Goal: Task Accomplishment & Management: Manage account settings

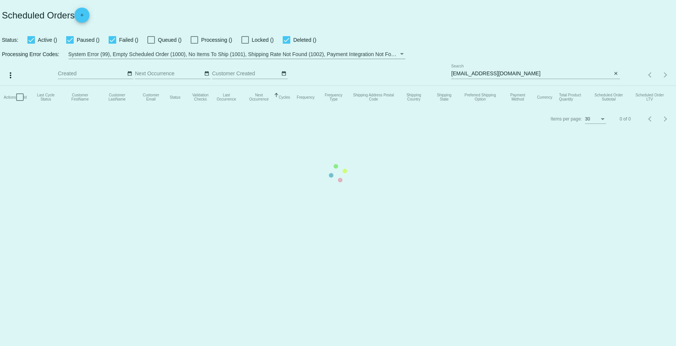
click at [523, 86] on mat-table "Actions Id Last Cycle Status Customer FirstName Customer LastName Customer Emai…" at bounding box center [338, 97] width 676 height 23
click at [521, 86] on mat-table "Actions Id Last Cycle Status Customer FirstName Customer LastName Customer Emai…" at bounding box center [338, 97] width 676 height 23
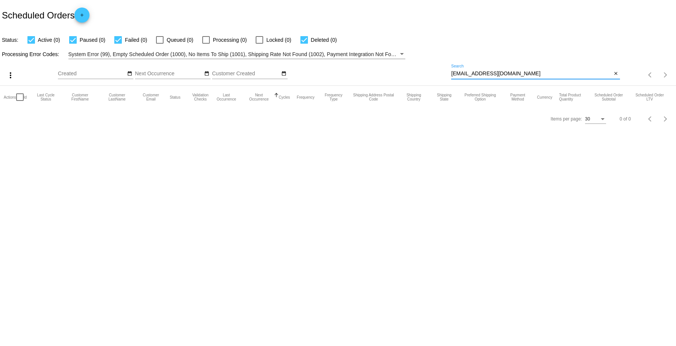
drag, startPoint x: 518, startPoint y: 72, endPoint x: 261, endPoint y: 73, distance: 256.9
click at [344, 54] on app-dashboard-scheduled-orders "Scheduled Orders add Status: Active (0) Paused (0) Failed (0) Queued (0) Proces…" at bounding box center [338, 64] width 676 height 129
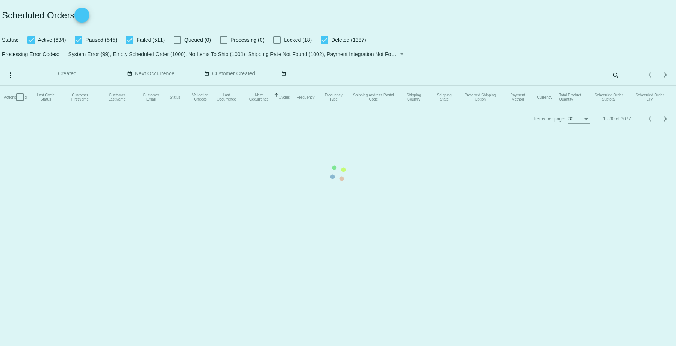
click at [615, 86] on mat-table "Actions Id Last Cycle Status Customer FirstName Customer LastName Customer Emai…" at bounding box center [338, 97] width 676 height 23
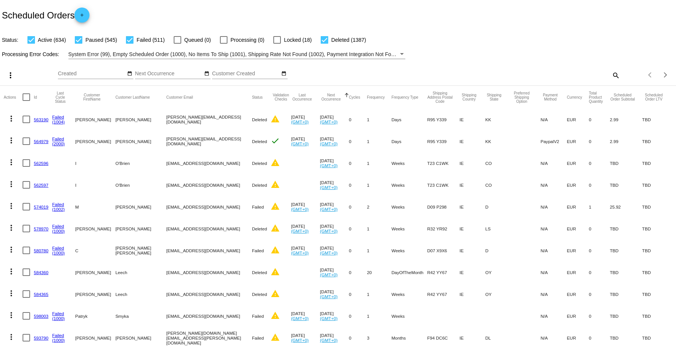
click at [571, 79] on div "search" at bounding box center [535, 75] width 169 height 12
click at [611, 74] on mat-icon "search" at bounding box center [615, 75] width 9 height 12
click at [491, 79] on div at bounding box center [535, 79] width 169 height 0
click at [475, 74] on input "Search" at bounding box center [535, 74] width 169 height 6
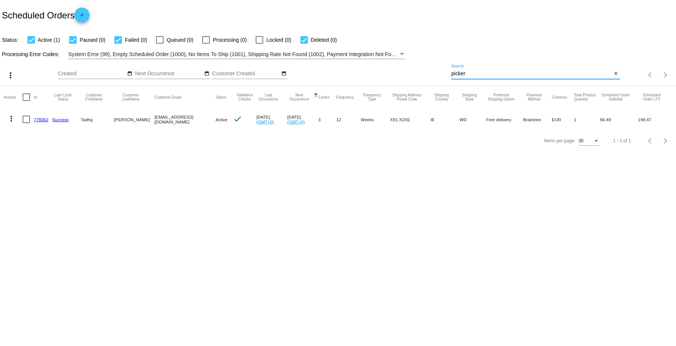
type input "picker"
click at [40, 119] on link "778362" at bounding box center [41, 119] width 15 height 5
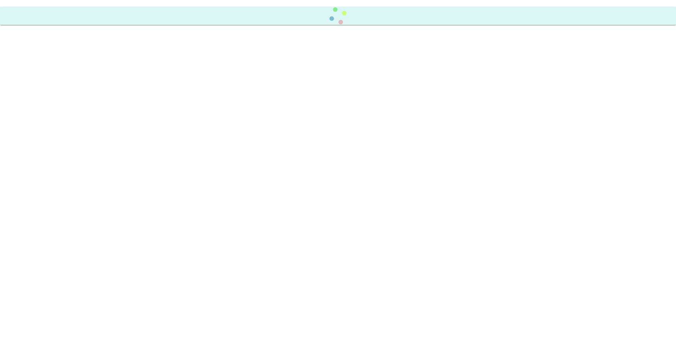
click at [40, 119] on body at bounding box center [338, 173] width 676 height 346
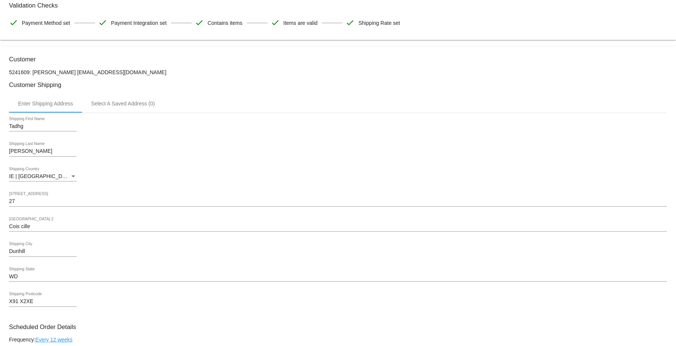
scroll to position [263, 0]
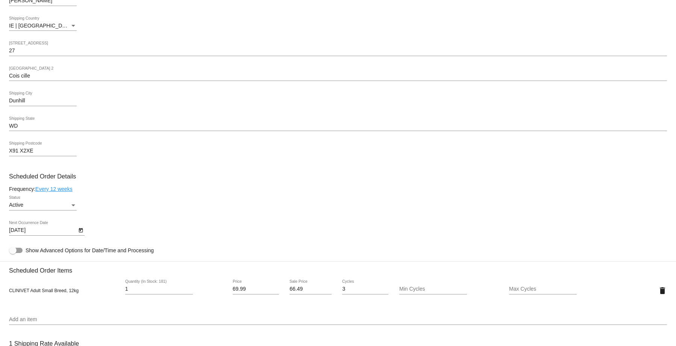
click at [182, 109] on div "Dunhill Shipping City" at bounding box center [338, 101] width 658 height 21
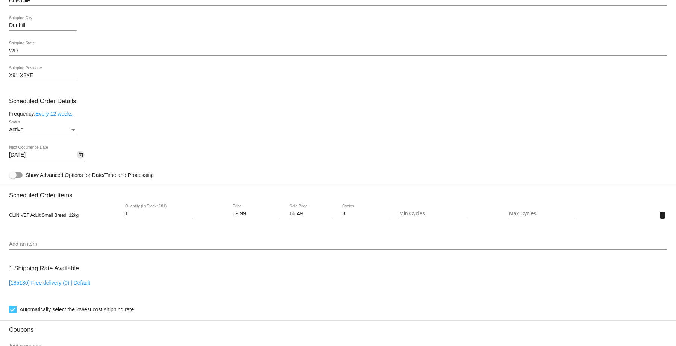
click at [79, 157] on icon "Open calendar" at bounding box center [80, 154] width 5 height 9
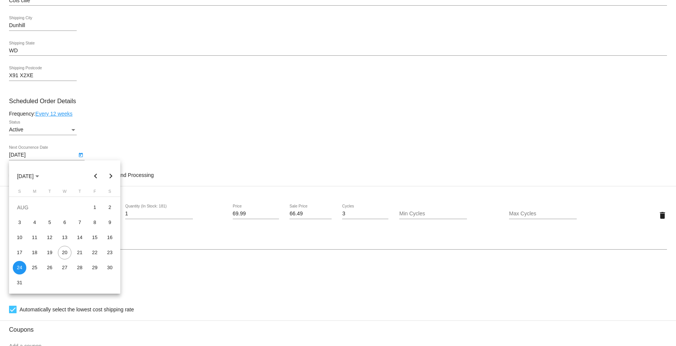
click at [149, 132] on div at bounding box center [338, 173] width 676 height 346
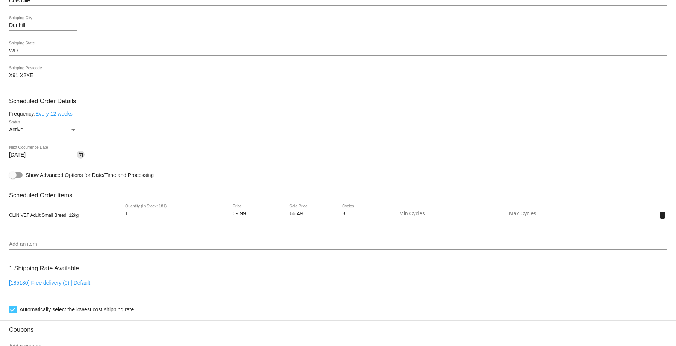
click at [83, 154] on icon "Open calendar" at bounding box center [80, 154] width 5 height 9
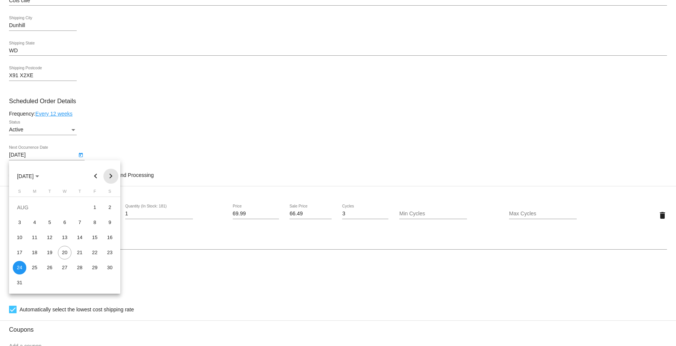
click at [114, 178] on button "Next month" at bounding box center [110, 176] width 15 height 15
click at [110, 179] on button "Next month" at bounding box center [110, 176] width 15 height 15
click at [68, 205] on div "1" at bounding box center [65, 207] width 14 height 14
type input "10/1/2025"
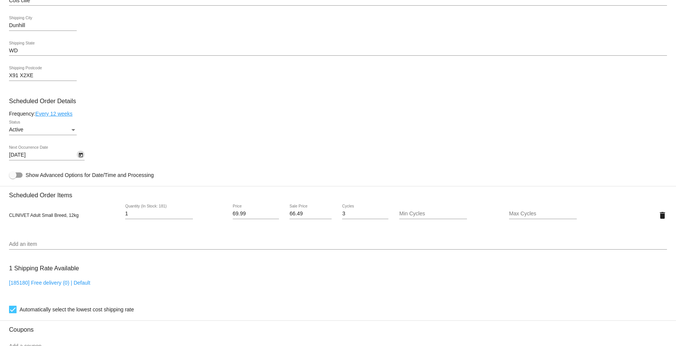
click at [54, 113] on link "Every 12 weeks" at bounding box center [53, 114] width 37 height 6
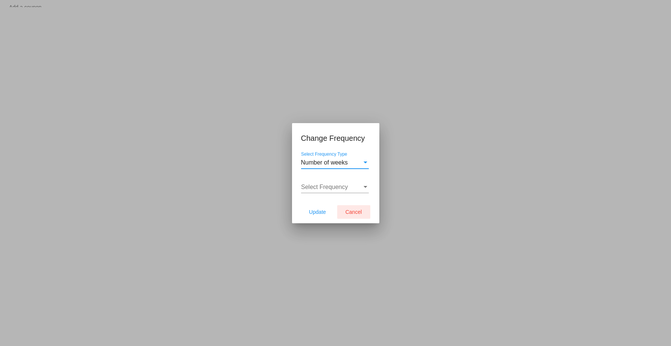
click at [359, 211] on span "Cancel" at bounding box center [353, 212] width 17 height 6
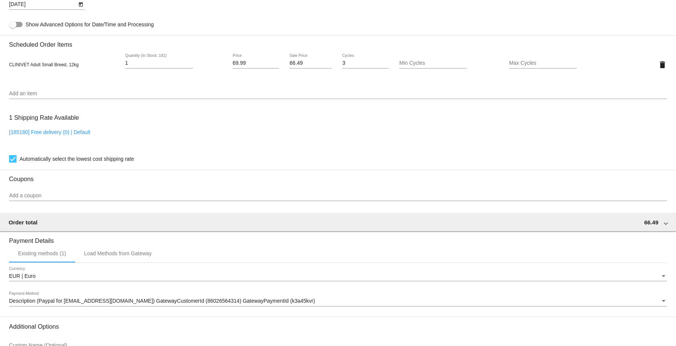
scroll to position [566, 0]
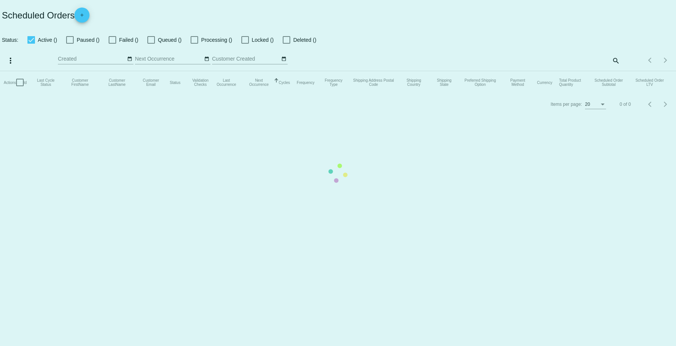
checkbox input "true"
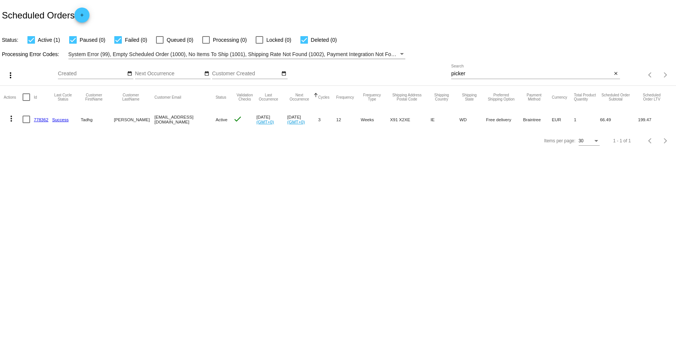
click at [38, 118] on link "778362" at bounding box center [41, 119] width 15 height 5
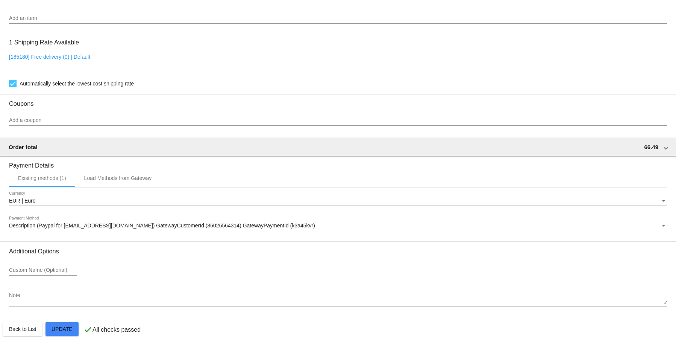
scroll to position [566, 0]
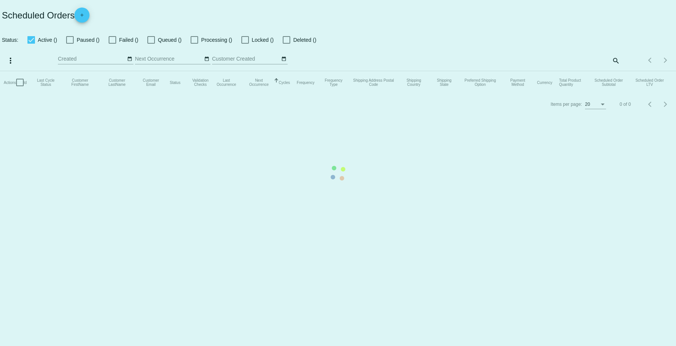
checkbox input "true"
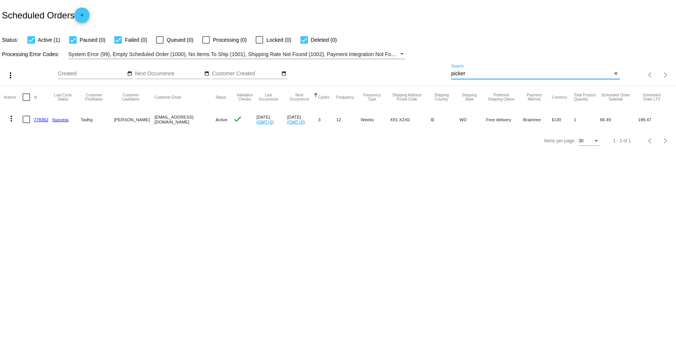
drag, startPoint x: 478, startPoint y: 73, endPoint x: 409, endPoint y: 70, distance: 69.3
click at [411, 68] on div "more_vert Aug Jan Feb Mar Apr 1" at bounding box center [338, 72] width 676 height 27
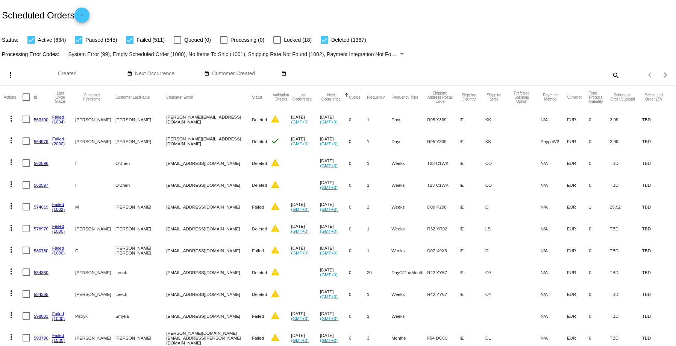
click at [611, 76] on mat-icon "search" at bounding box center [615, 75] width 9 height 12
click at [475, 69] on div "Search" at bounding box center [535, 71] width 169 height 15
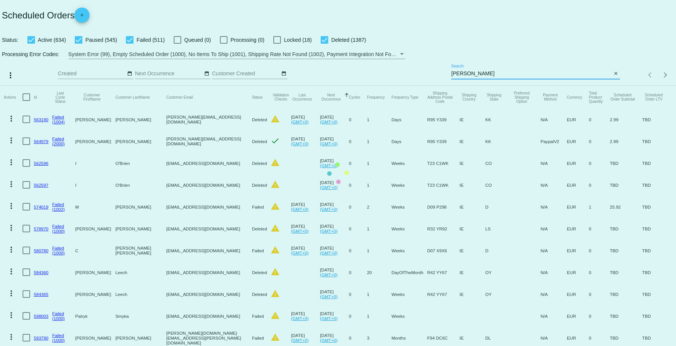
type input "bulter"
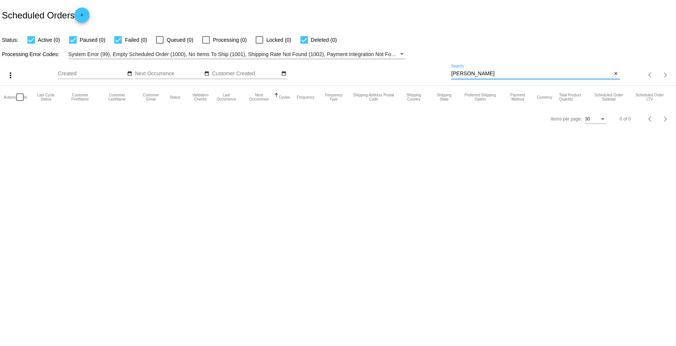
drag, startPoint x: 470, startPoint y: 73, endPoint x: 421, endPoint y: 71, distance: 48.6
click at [421, 71] on div "more_vert Aug Jan Feb Mar Apr 1" at bounding box center [338, 72] width 676 height 27
click at [464, 75] on div "search" at bounding box center [535, 75] width 169 height 12
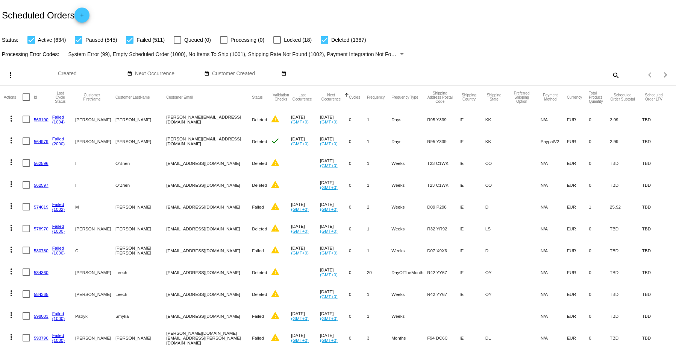
drag, startPoint x: 470, startPoint y: 71, endPoint x: 615, endPoint y: 71, distance: 144.4
click at [620, 71] on div "Items per page: 30 1 - 30 of 3077" at bounding box center [648, 74] width 56 height 21
click at [611, 76] on mat-icon "search" at bounding box center [615, 75] width 9 height 12
drag, startPoint x: 466, startPoint y: 79, endPoint x: 454, endPoint y: 74, distance: 13.8
paste input "[EMAIL_ADDRESS][DOMAIN_NAME]"
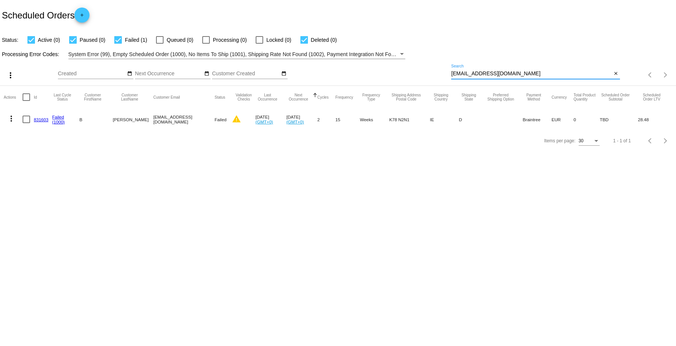
type input "[EMAIL_ADDRESS][DOMAIN_NAME]"
click at [44, 119] on link "831603" at bounding box center [41, 119] width 15 height 5
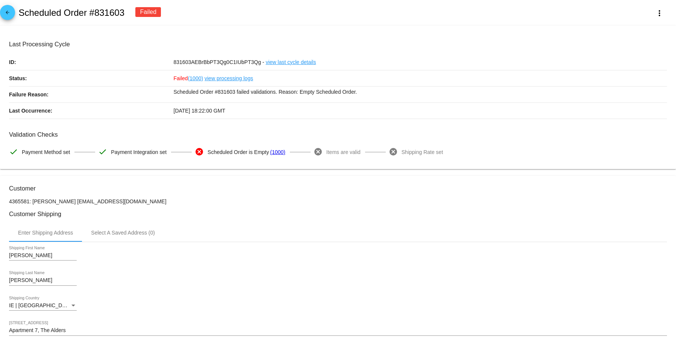
click at [229, 79] on link "view processing logs" at bounding box center [229, 78] width 49 height 16
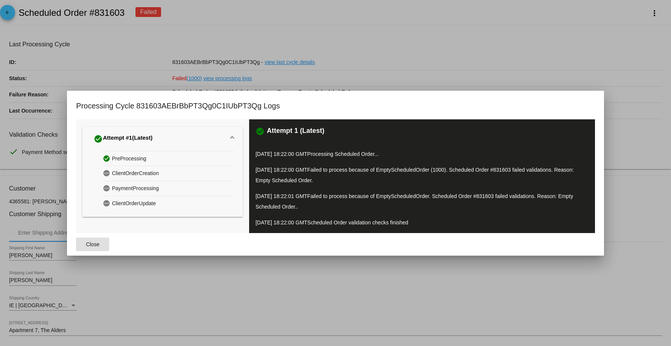
click at [530, 55] on div at bounding box center [335, 173] width 671 height 346
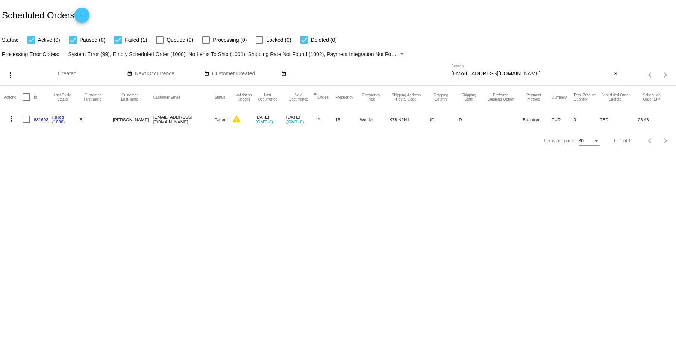
click at [42, 120] on link "831603" at bounding box center [41, 119] width 15 height 5
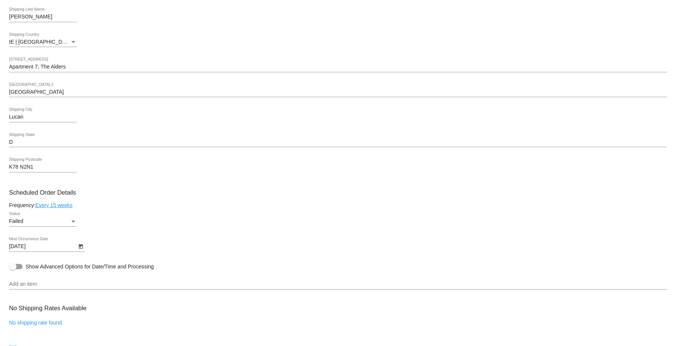
scroll to position [376, 0]
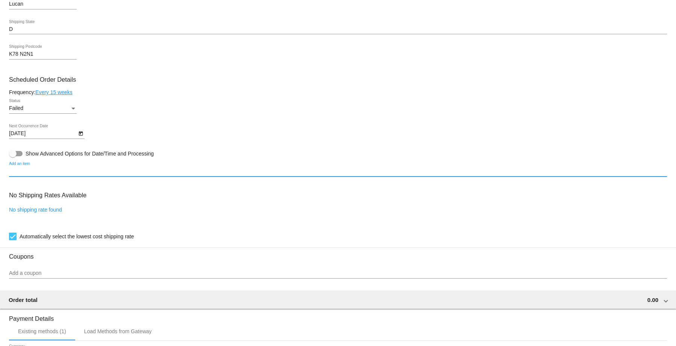
click at [42, 173] on input "Add an item" at bounding box center [338, 171] width 658 height 6
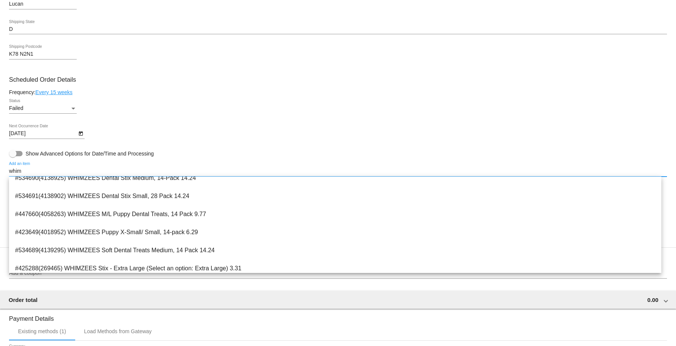
scroll to position [0, 0]
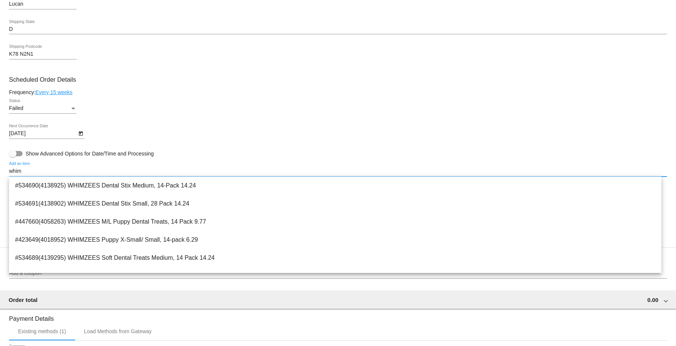
type input "whim"
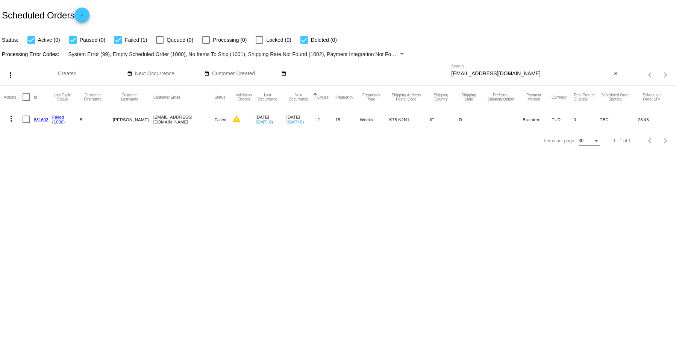
click at [39, 120] on link "831603" at bounding box center [41, 119] width 15 height 5
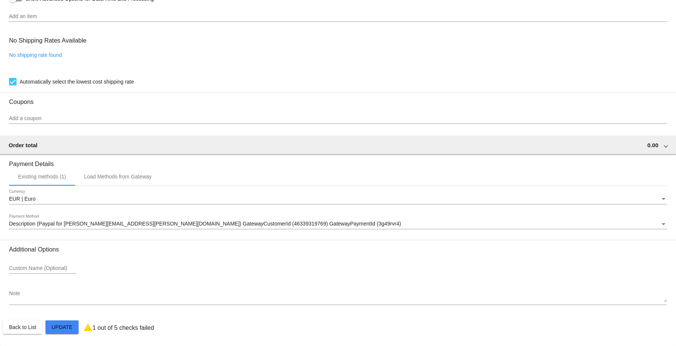
scroll to position [380, 0]
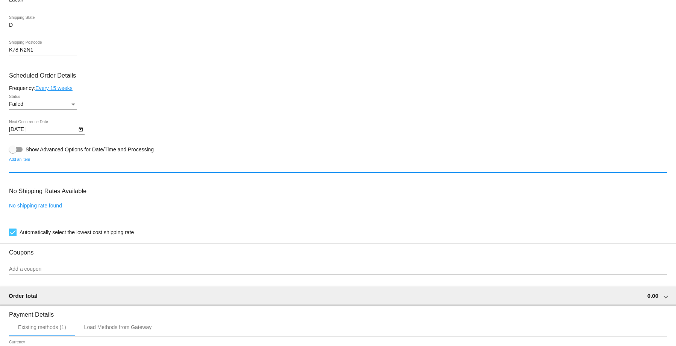
click at [23, 166] on input "Add an item" at bounding box center [338, 167] width 658 height 6
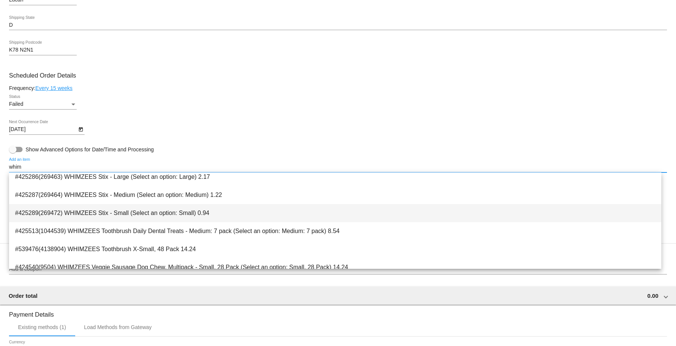
scroll to position [138, 0]
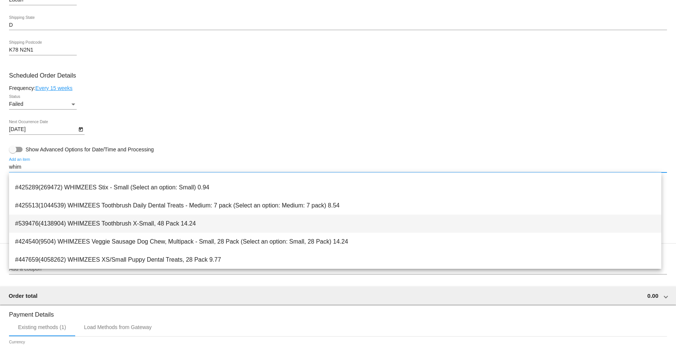
type input "whim"
click at [94, 224] on span "#539476(4138904) WHIMZEES Toothbrush X-Small, 48 Pack 14.24" at bounding box center [335, 223] width 641 height 18
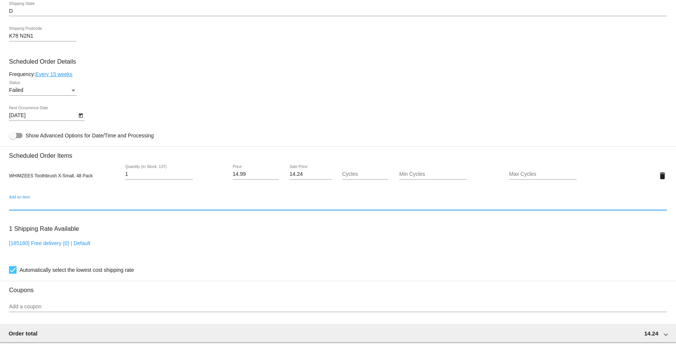
scroll to position [582, 0]
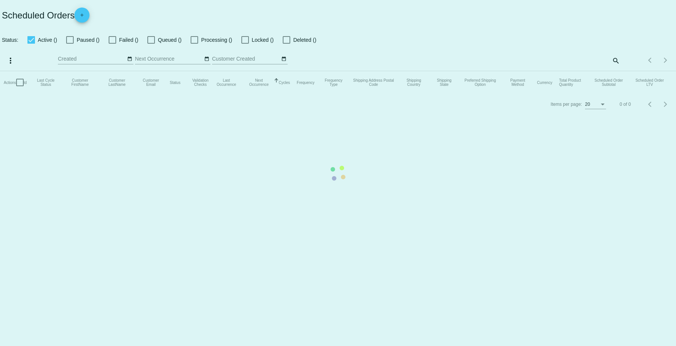
checkbox input "true"
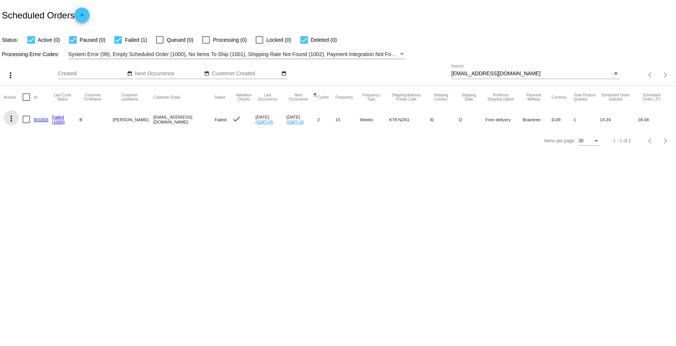
click at [11, 119] on mat-icon "more_vert" at bounding box center [11, 118] width 9 height 9
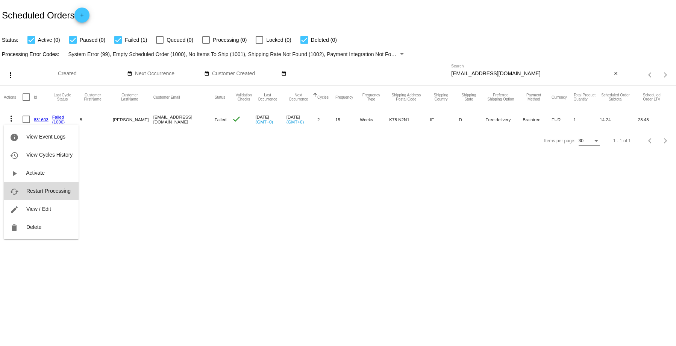
click at [31, 191] on span "Restart Processing" at bounding box center [48, 191] width 44 height 6
